Goal: Information Seeking & Learning: Learn about a topic

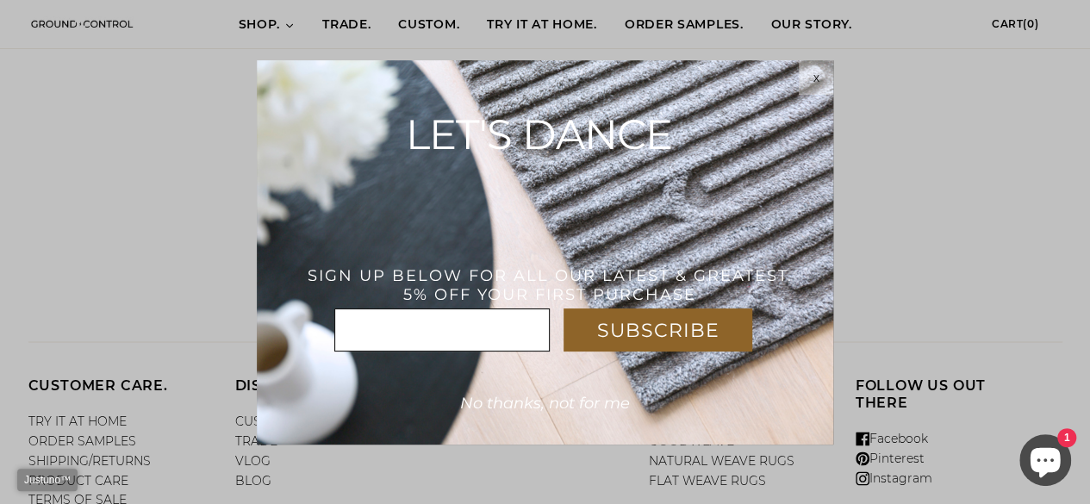
scroll to position [1548, 0]
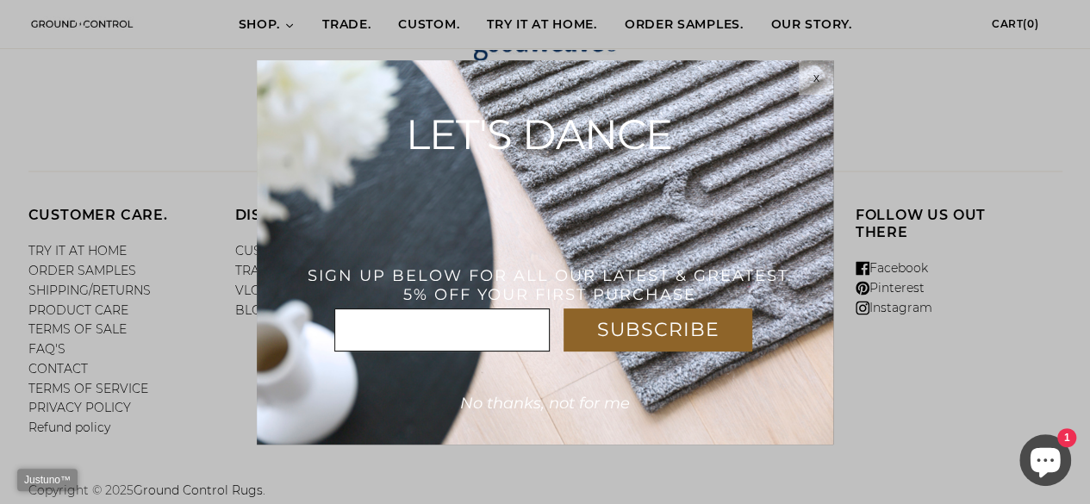
click at [795, 87] on div "SUBSCRIBE * x LET'S DANCE THANK YOU! USE CODE : WELCOME5%OFF SIGN UP BELOW FOR …" at bounding box center [545, 252] width 577 height 384
click at [824, 76] on div "x" at bounding box center [816, 78] width 34 height 14
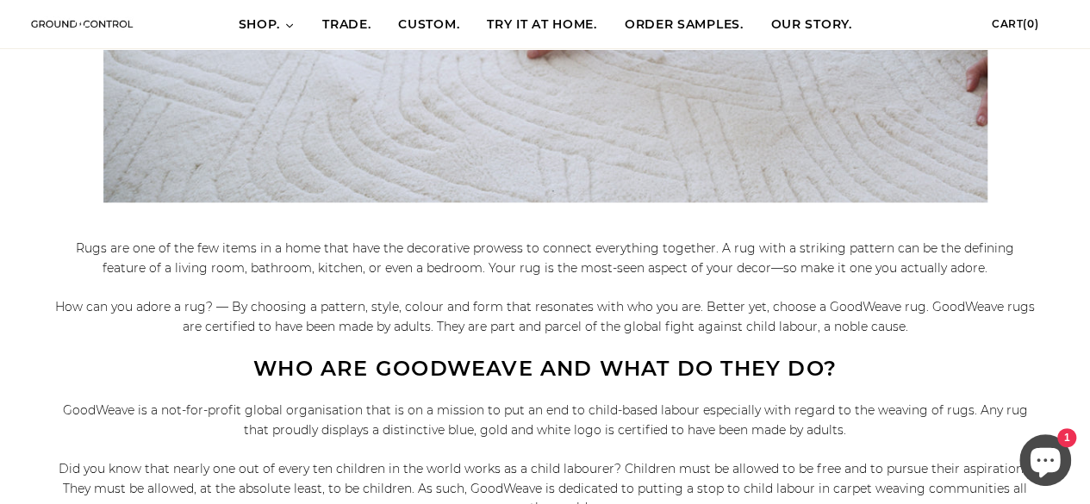
scroll to position [0, 0]
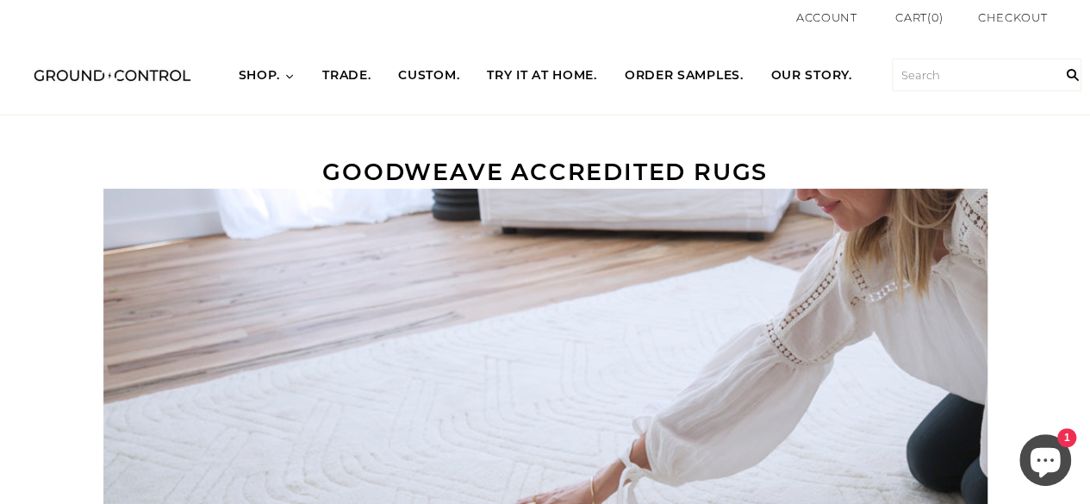
drag, startPoint x: 778, startPoint y: 165, endPoint x: 330, endPoint y: 176, distance: 448.3
click at [330, 176] on div "GOODWEAVE ACCREDITED RUGS" at bounding box center [545, 169] width 983 height 39
copy span "GOODWEAVE ACCREDITED RUGS"
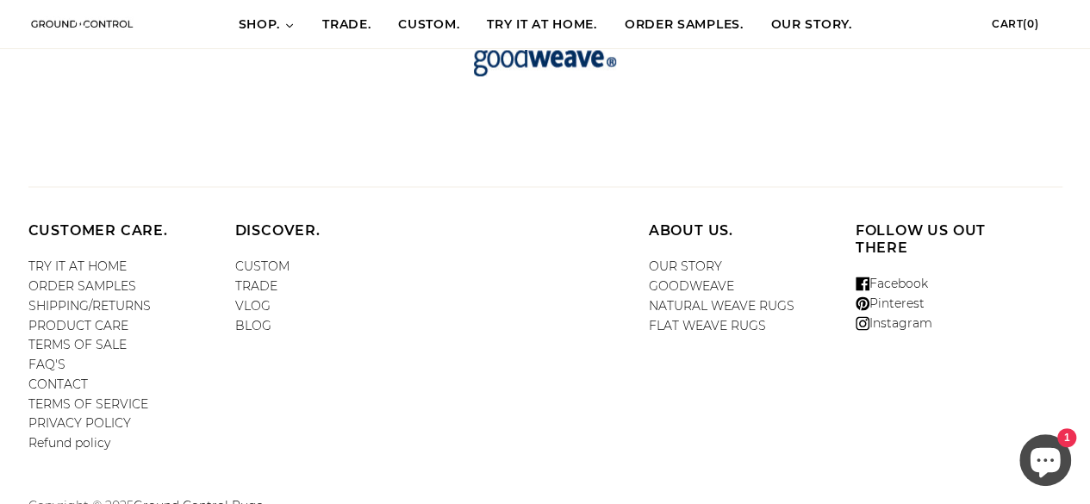
scroll to position [1548, 0]
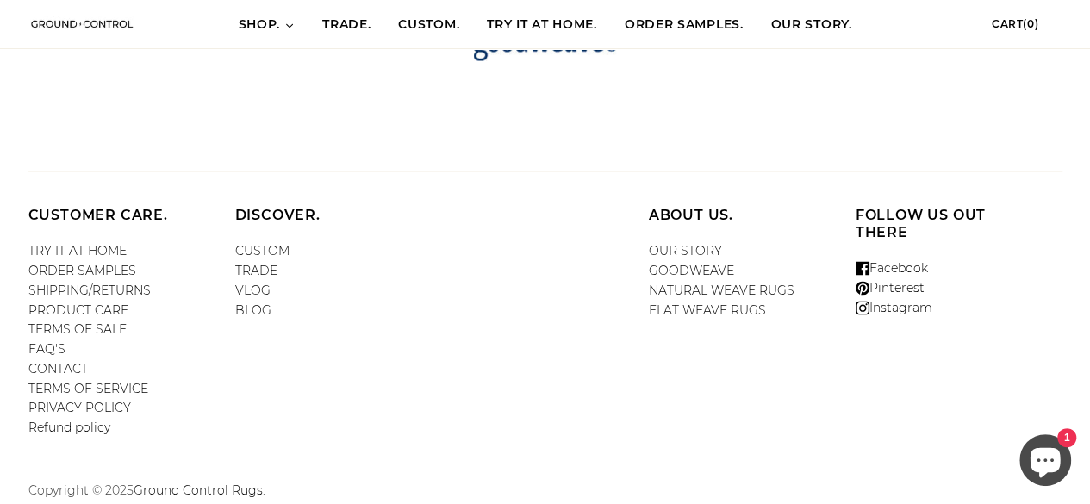
drag, startPoint x: 273, startPoint y: 484, endPoint x: 105, endPoint y: 489, distance: 168.2
click at [105, 489] on p "Copyright © 2025 Ground Control Rugs ." at bounding box center [286, 490] width 517 height 20
copy p "2025 Ground Control Rugs ."
